Goal: Information Seeking & Learning: Learn about a topic

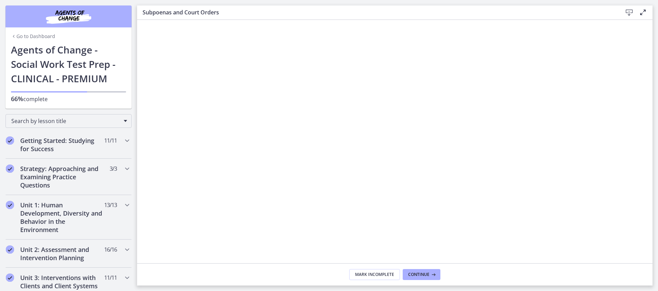
scroll to position [281, 0]
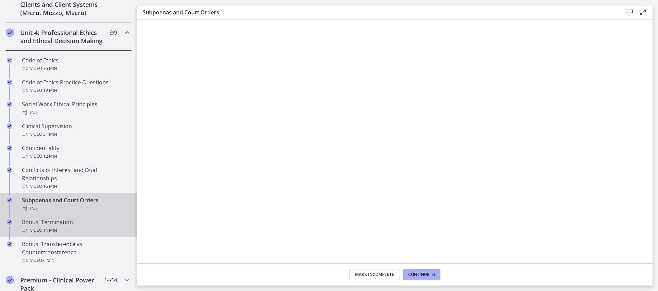
click at [72, 231] on div "Bonus: Termination Video · 14 min" at bounding box center [75, 226] width 107 height 16
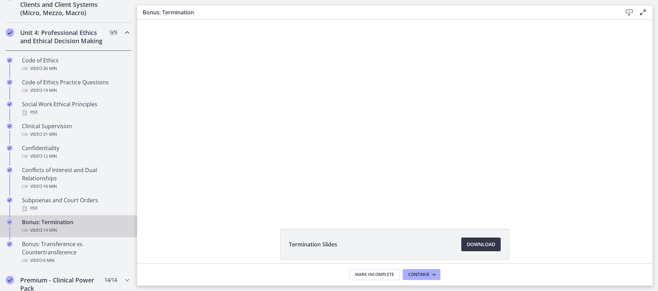
click at [467, 248] on span "Download Opens in a new window" at bounding box center [481, 244] width 28 height 8
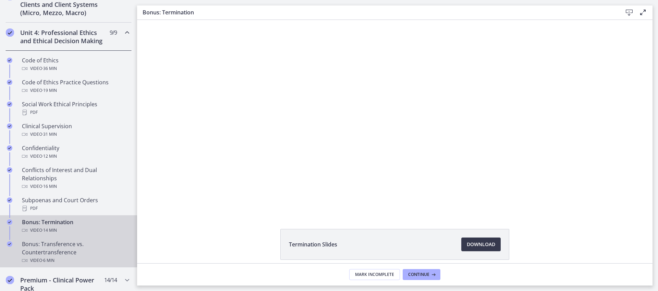
click at [59, 263] on div "Bonus: Transference vs. Countertransference Video · 6 min" at bounding box center [75, 252] width 107 height 25
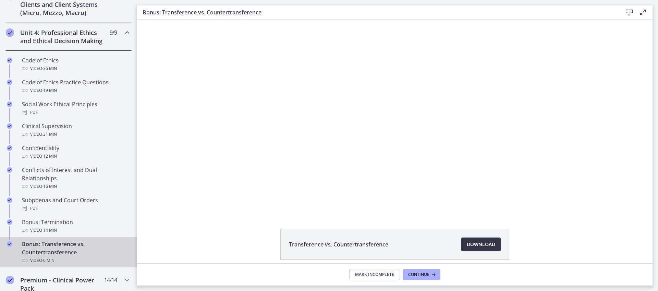
click at [484, 245] on span "Download Opens in a new window" at bounding box center [481, 244] width 28 height 8
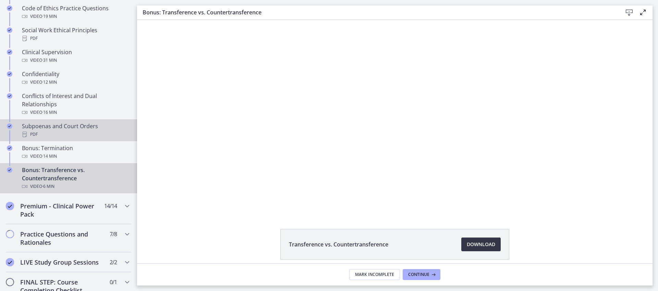
scroll to position [358, 0]
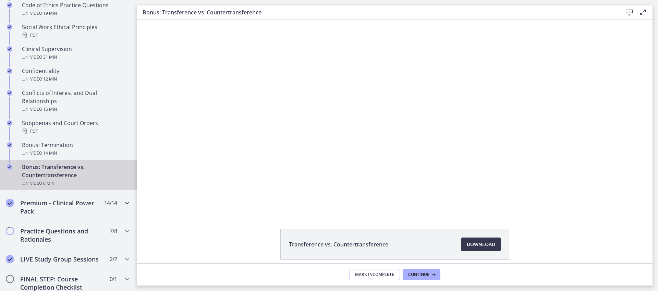
click at [104, 207] on span "14 / 14 Completed" at bounding box center [110, 203] width 13 height 8
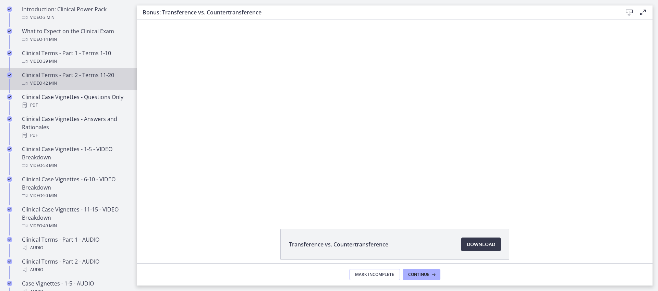
scroll to position [363, 0]
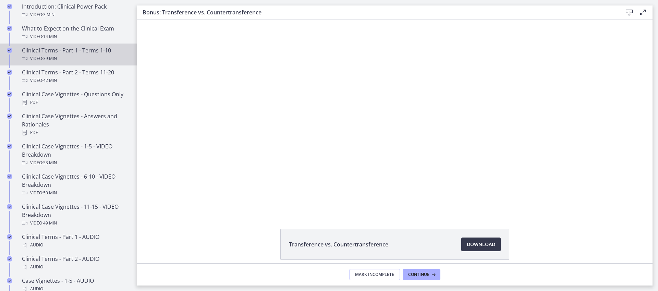
click at [93, 59] on div "Clinical Terms - Part 1 - Terms 1-10 Video · 39 min" at bounding box center [75, 54] width 107 height 16
click at [468, 240] on span "Download Opens in a new window" at bounding box center [481, 244] width 28 height 8
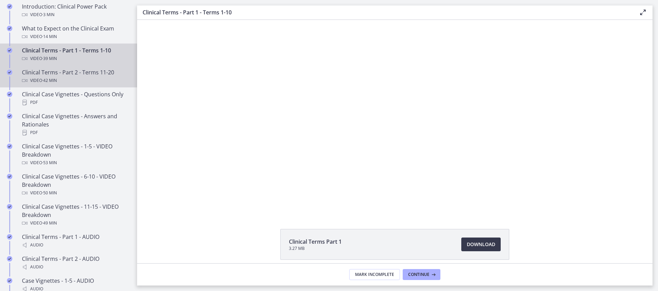
click at [76, 81] on div "Clinical Terms - Part 2 - Terms 11-20 Video · 42 min" at bounding box center [75, 76] width 107 height 16
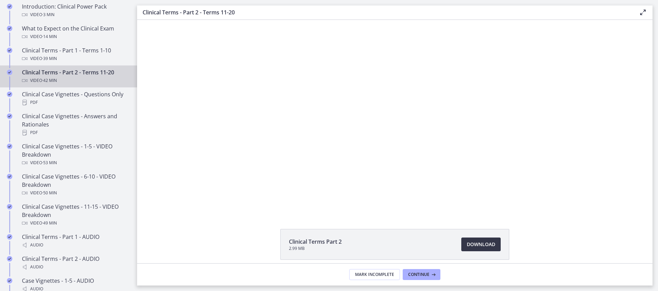
click at [467, 243] on span "Download Opens in a new window" at bounding box center [481, 244] width 28 height 8
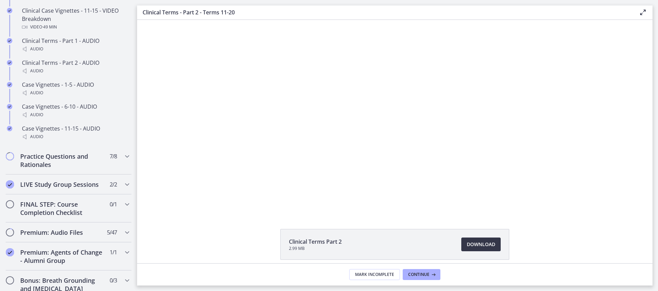
scroll to position [563, 0]
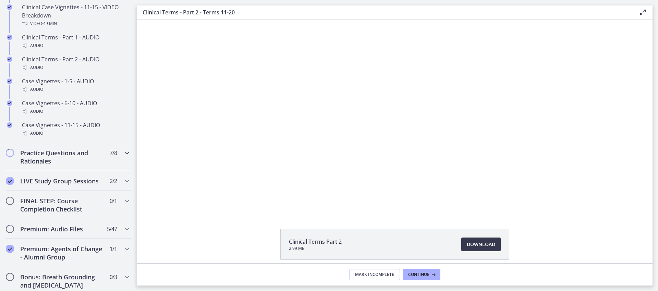
click at [123, 157] on icon "Chapters" at bounding box center [127, 153] width 8 height 8
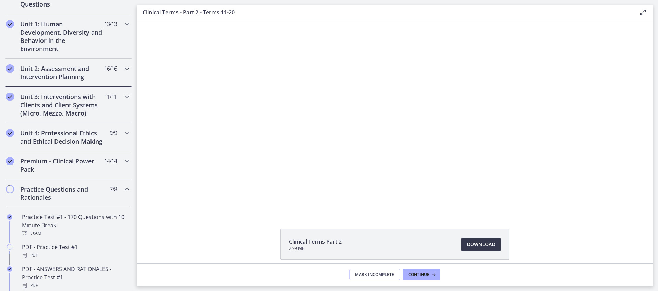
scroll to position [185, 0]
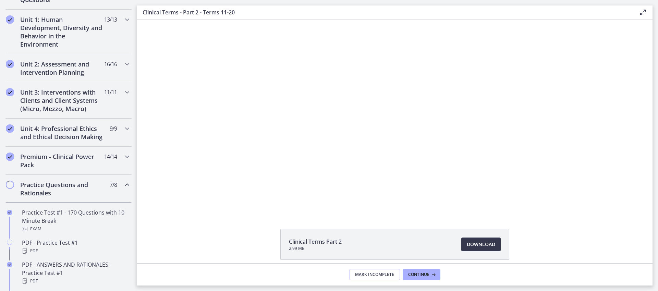
click at [124, 189] on icon "Chapters" at bounding box center [127, 185] width 8 height 8
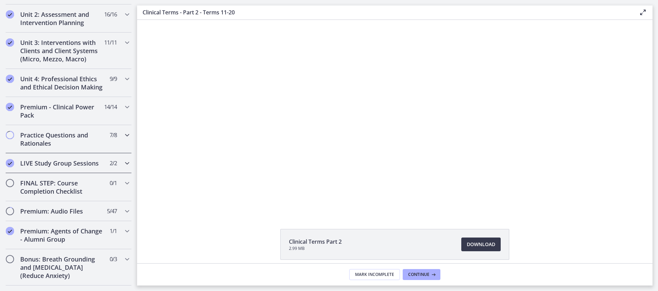
scroll to position [245, 0]
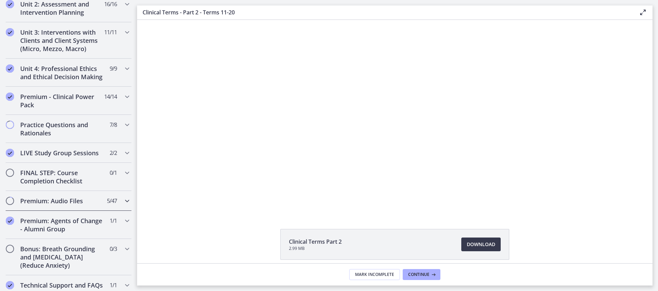
click at [123, 205] on icon "Chapters" at bounding box center [127, 201] width 8 height 8
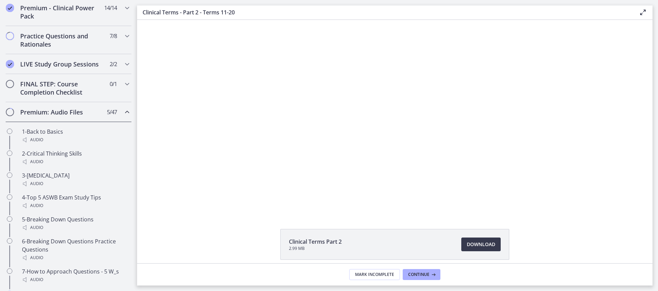
scroll to position [334, 0]
click at [90, 144] on div "Audio" at bounding box center [75, 139] width 107 height 8
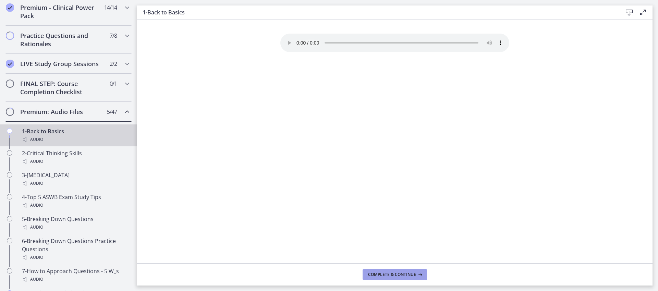
click at [370, 275] on span "Complete & continue" at bounding box center [392, 274] width 48 height 5
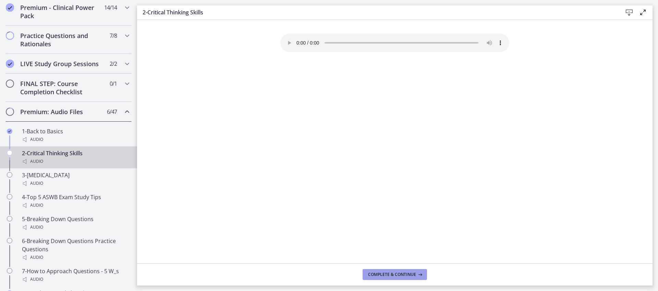
click at [378, 275] on span "Complete & continue" at bounding box center [392, 274] width 48 height 5
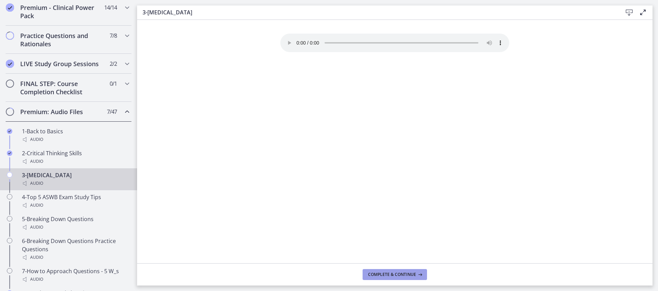
click at [378, 275] on span "Complete & continue" at bounding box center [392, 274] width 48 height 5
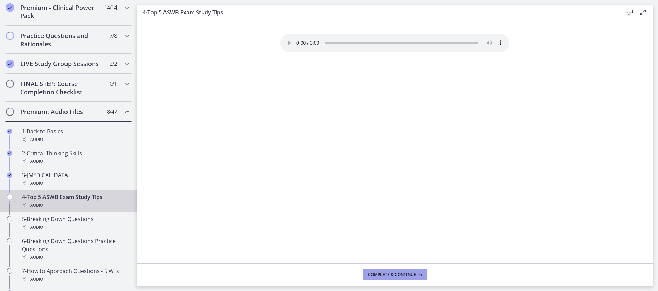
click at [378, 275] on span "Complete & continue" at bounding box center [392, 274] width 48 height 5
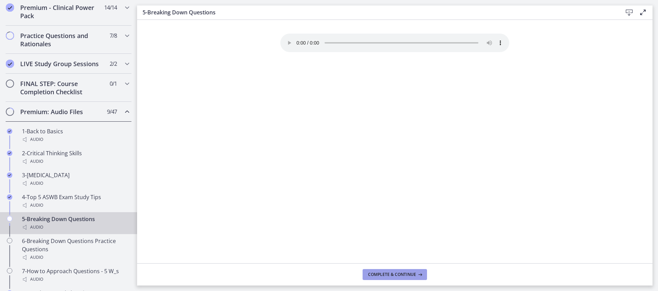
click at [378, 275] on span "Complete & continue" at bounding box center [392, 274] width 48 height 5
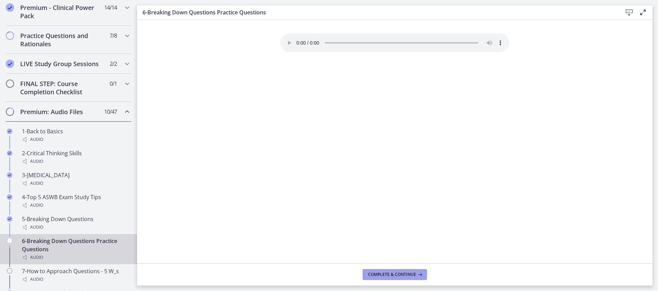
click at [378, 275] on span "Complete & continue" at bounding box center [392, 274] width 48 height 5
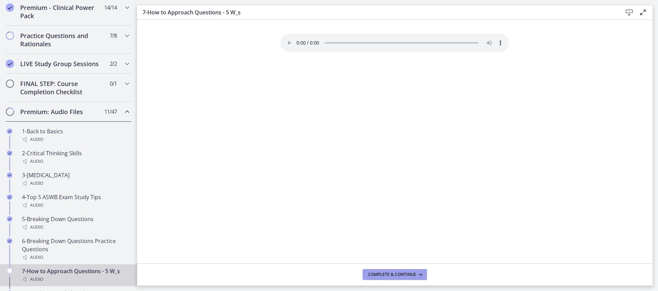
click at [378, 275] on span "Complete & continue" at bounding box center [392, 274] width 48 height 5
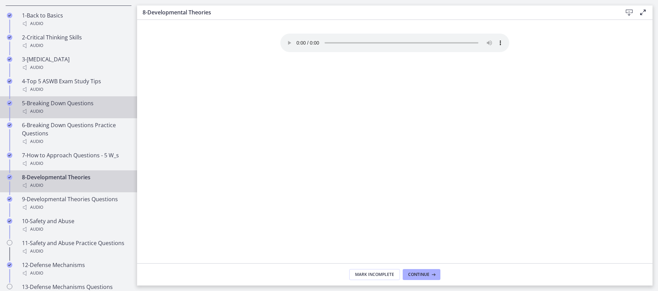
scroll to position [461, 0]
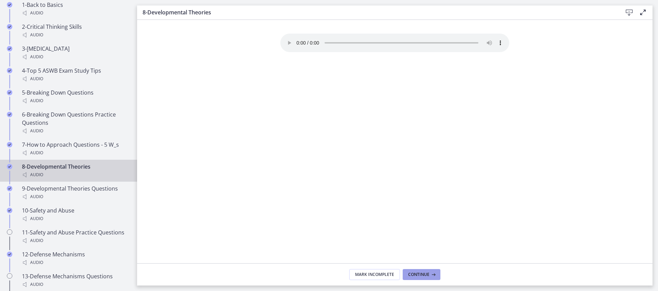
click at [415, 274] on span "Continue" at bounding box center [418, 274] width 21 height 5
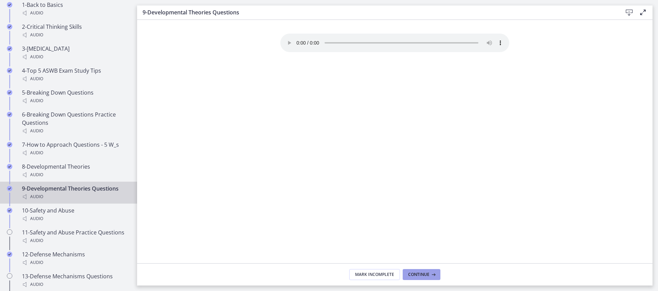
click at [415, 274] on span "Continue" at bounding box center [418, 274] width 21 height 5
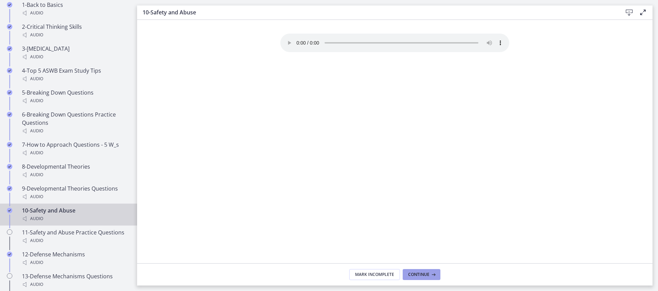
click at [415, 274] on span "Continue" at bounding box center [418, 274] width 21 height 5
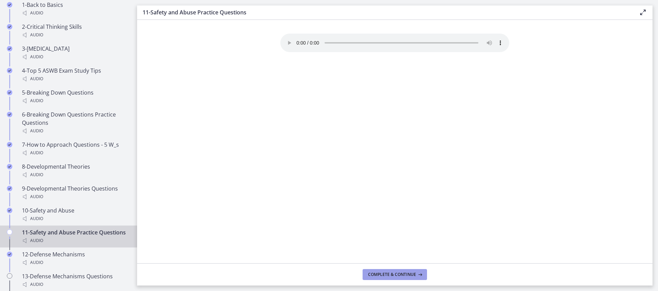
click at [415, 274] on span "Complete & continue" at bounding box center [392, 274] width 48 height 5
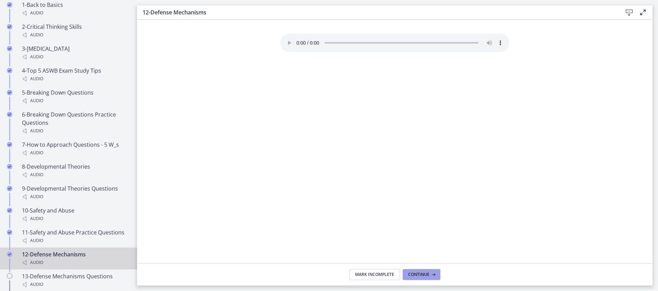
click at [415, 274] on span "Continue" at bounding box center [418, 274] width 21 height 5
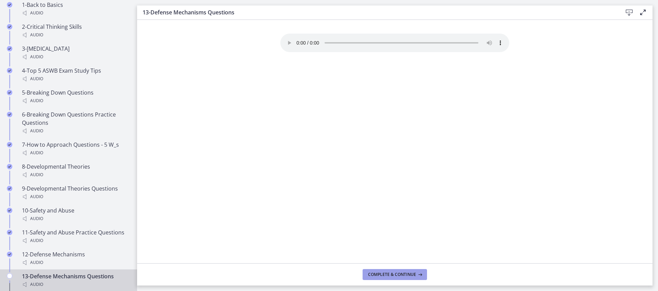
click at [415, 274] on span "Complete & continue" at bounding box center [392, 274] width 48 height 5
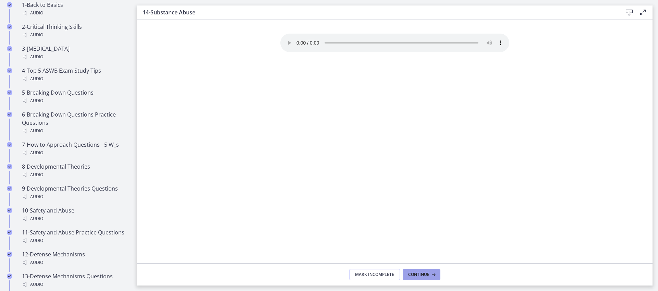
click at [415, 274] on span "Continue" at bounding box center [418, 274] width 21 height 5
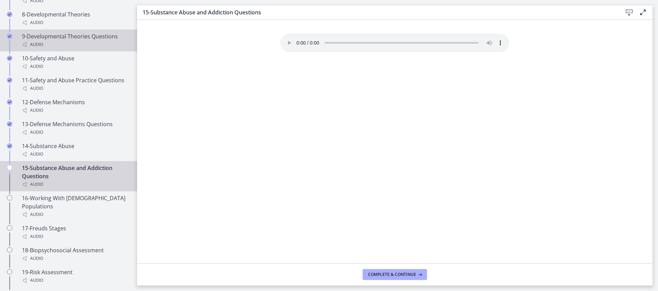
scroll to position [616, 0]
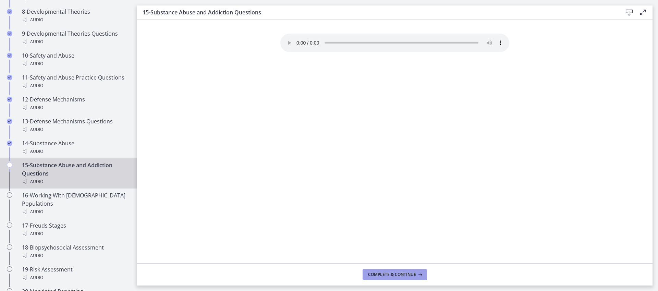
click at [408, 272] on span "Complete & continue" at bounding box center [392, 274] width 48 height 5
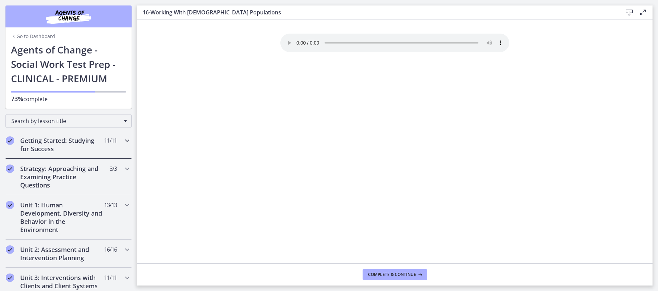
click at [123, 143] on icon "Chapters" at bounding box center [127, 140] width 8 height 8
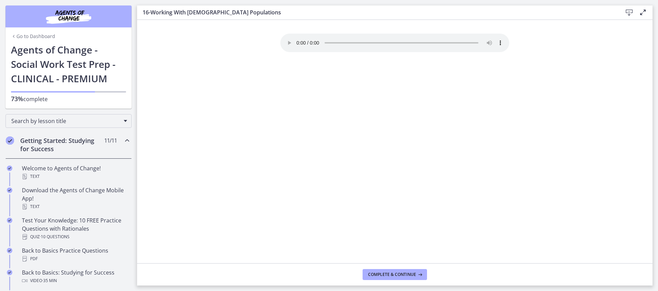
click at [123, 143] on icon "Chapters" at bounding box center [127, 140] width 8 height 8
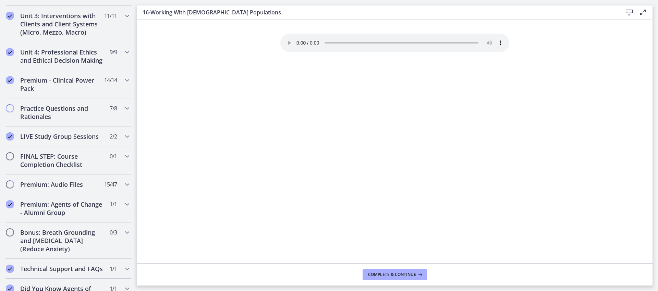
scroll to position [249, 0]
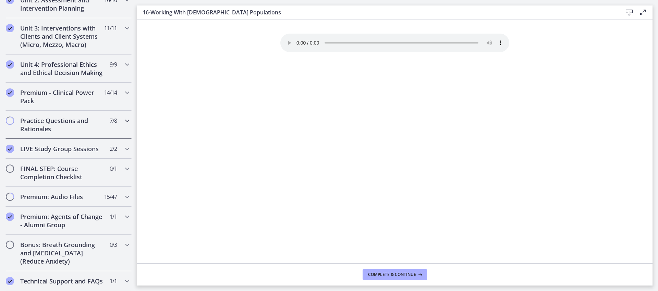
click at [123, 125] on icon "Chapters" at bounding box center [127, 120] width 8 height 8
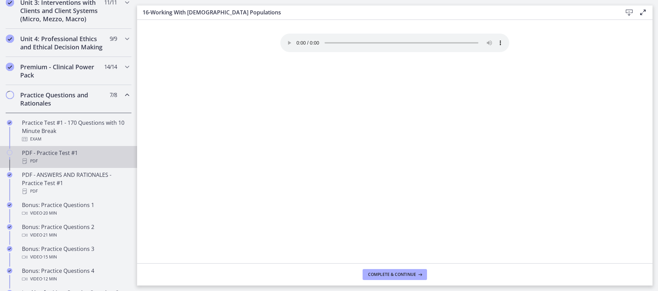
scroll to position [275, 0]
click at [79, 164] on div "PDF" at bounding box center [75, 161] width 107 height 8
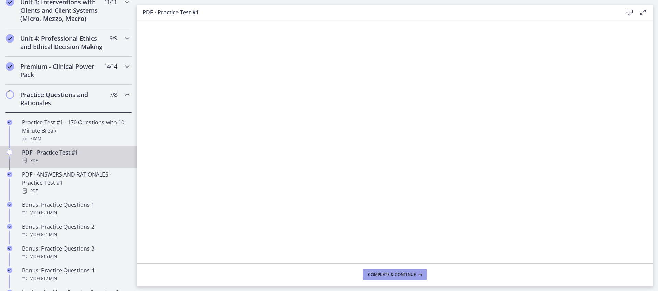
click at [395, 275] on span "Complete & continue" at bounding box center [392, 274] width 48 height 5
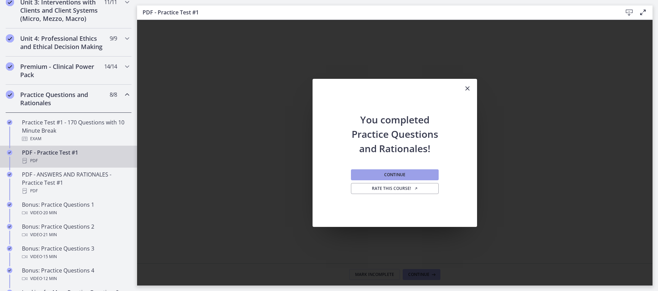
click at [403, 176] on span "Continue" at bounding box center [394, 174] width 21 height 5
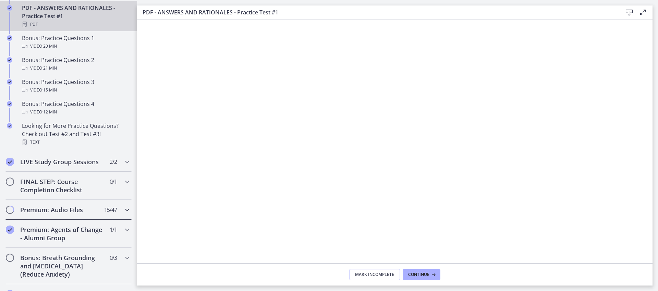
scroll to position [508, 0]
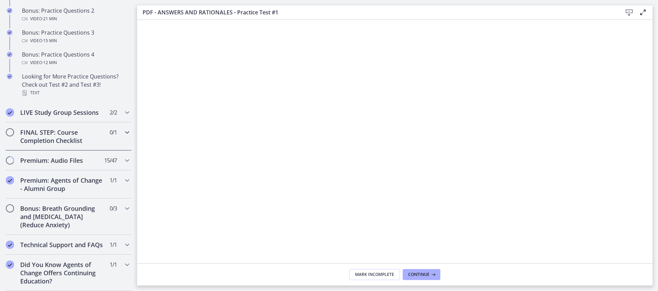
click at [116, 127] on div "FINAL STEP: Course Completion Checklist 0 / 1 Completed" at bounding box center [68, 136] width 126 height 28
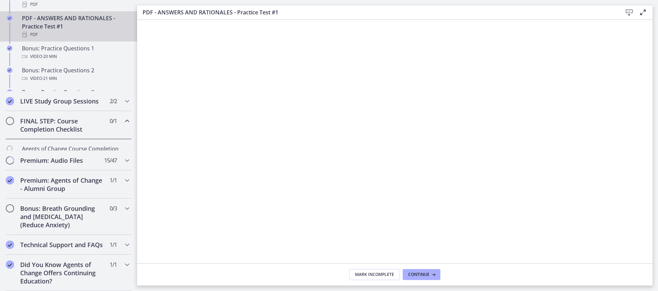
scroll to position [338, 0]
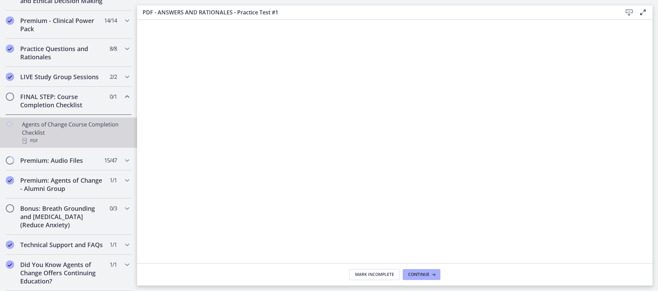
click at [67, 120] on div "Agents of Change Course Completion Checklist PDF" at bounding box center [75, 132] width 107 height 25
click at [374, 279] on button "Complete & continue" at bounding box center [394, 274] width 64 height 11
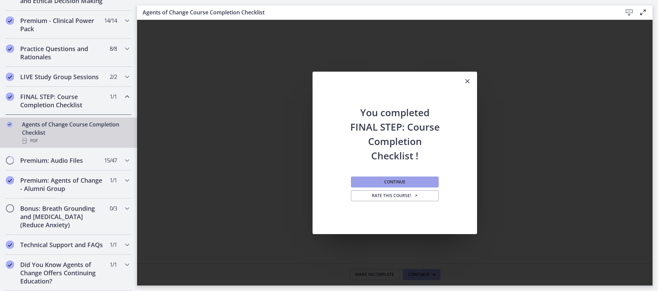
click at [396, 184] on span "Continue" at bounding box center [394, 181] width 21 height 5
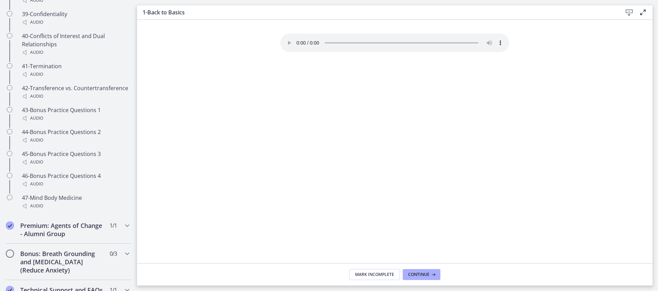
scroll to position [1371, 0]
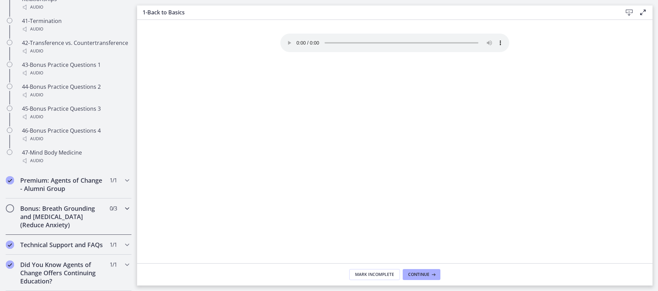
click at [123, 204] on icon "Chapters" at bounding box center [127, 208] width 8 height 8
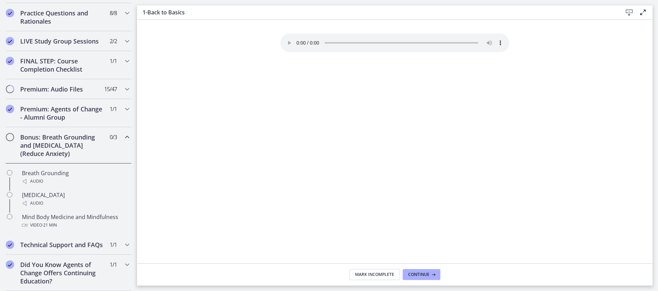
scroll to position [373, 0]
click at [72, 169] on div "Breath Grounding Audio" at bounding box center [75, 177] width 107 height 16
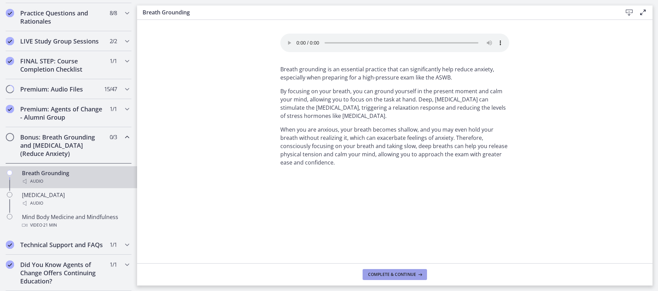
click at [376, 274] on span "Complete & continue" at bounding box center [392, 274] width 48 height 5
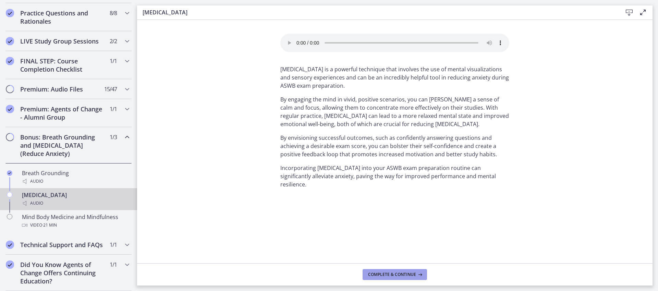
click at [381, 274] on span "Complete & continue" at bounding box center [392, 274] width 48 height 5
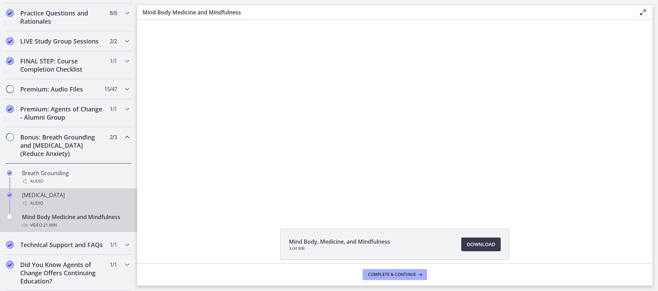
click at [57, 199] on div "Audio" at bounding box center [75, 203] width 107 height 8
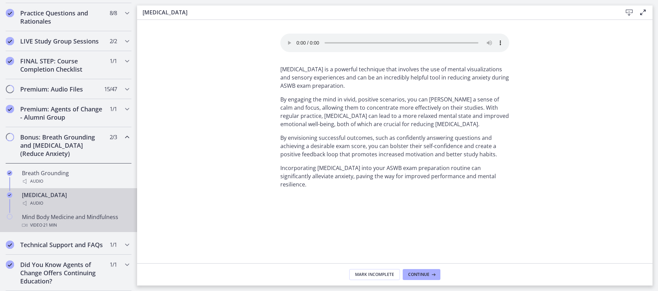
click at [84, 221] on div "Video · 21 min" at bounding box center [75, 225] width 107 height 8
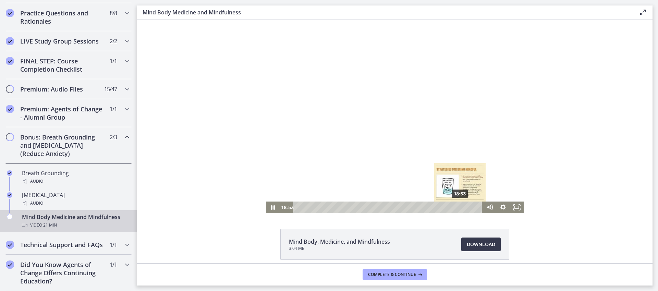
click at [458, 209] on div "18:53" at bounding box center [388, 207] width 181 height 12
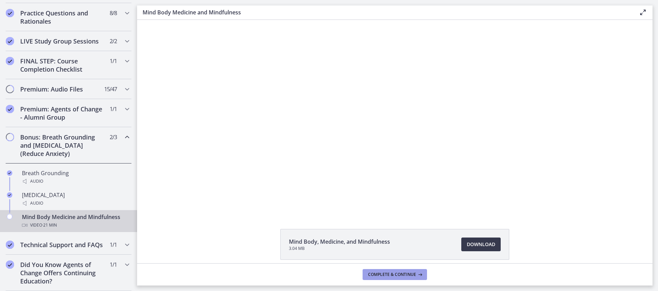
click at [402, 276] on span "Complete & continue" at bounding box center [392, 274] width 48 height 5
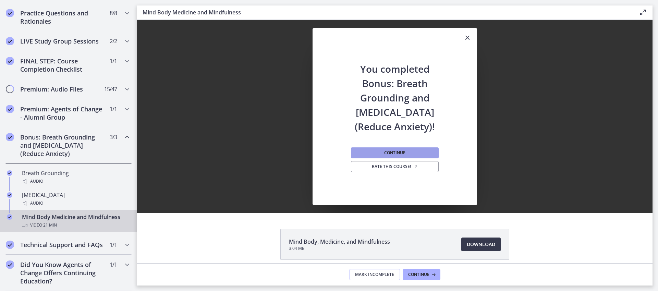
click at [389, 155] on span "Continue" at bounding box center [394, 152] width 21 height 5
